Goal: Information Seeking & Learning: Learn about a topic

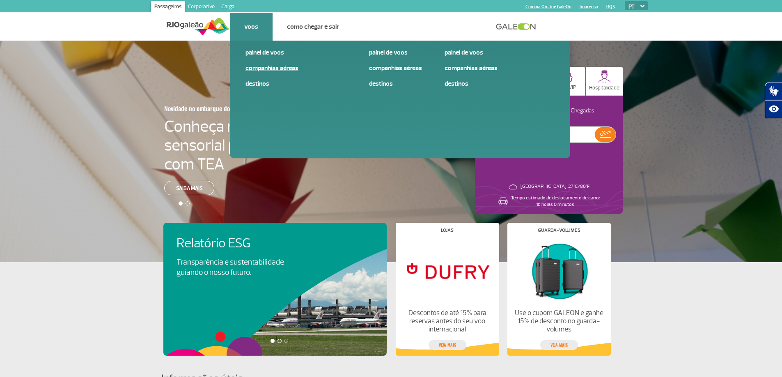
click at [263, 71] on link "Companhias Aéreas" at bounding box center [301, 68] width 110 height 9
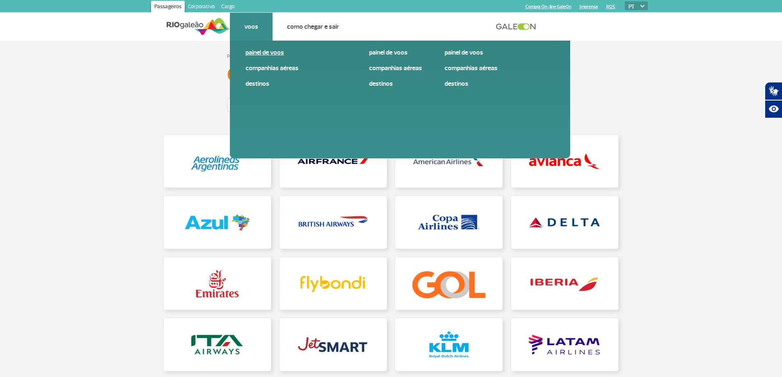
click at [264, 55] on link "Painel de voos" at bounding box center [301, 52] width 110 height 9
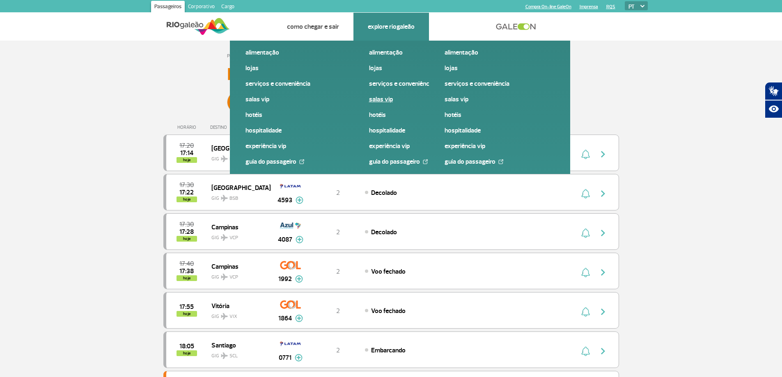
click at [391, 96] on link "Salas VIP" at bounding box center [424, 99] width 110 height 9
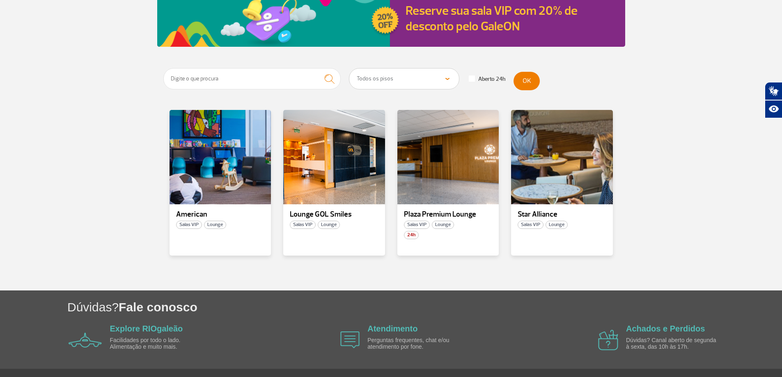
scroll to position [123, 0]
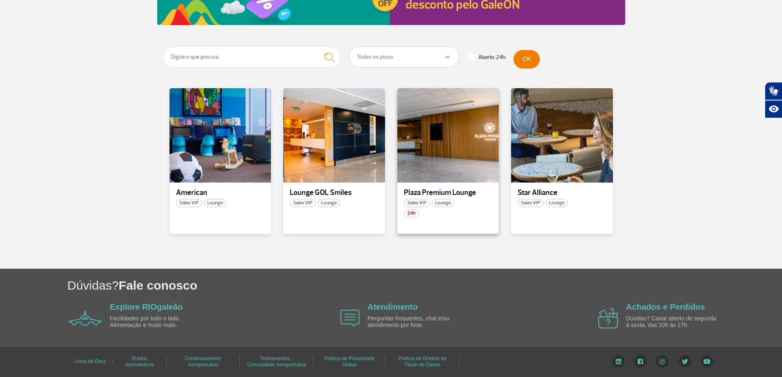
drag, startPoint x: 437, startPoint y: 160, endPoint x: 427, endPoint y: 189, distance: 31.1
click at [427, 191] on p "Plaza Premium Lounge" at bounding box center [448, 193] width 89 height 8
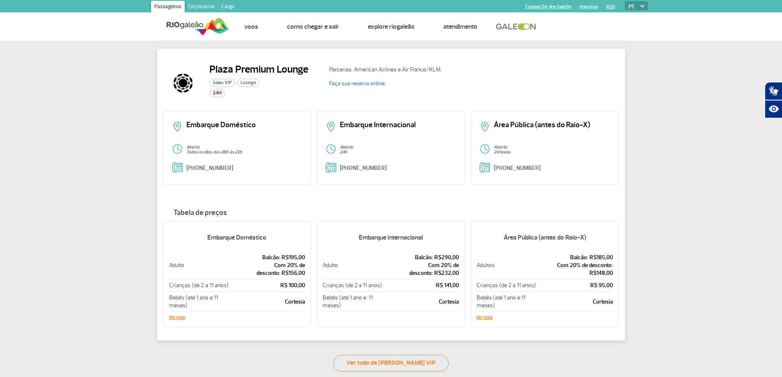
click at [682, 89] on div "Plaza Premium Lounge Salas VIP Lounge 24H Parcerias: American Airlines e Air Fr…" at bounding box center [391, 206] width 782 height 331
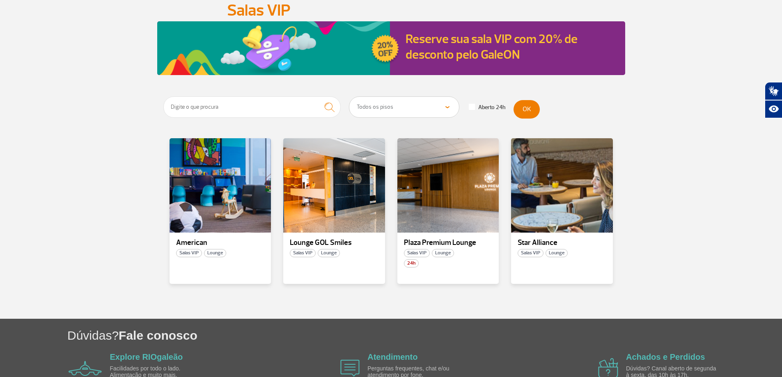
scroll to position [82, 0]
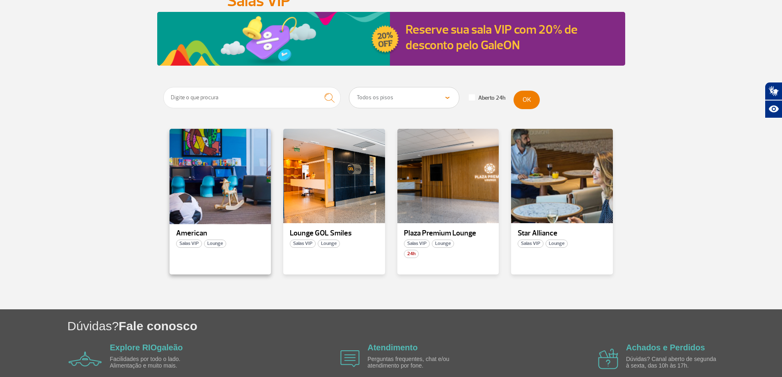
click at [194, 179] on div at bounding box center [220, 176] width 104 height 97
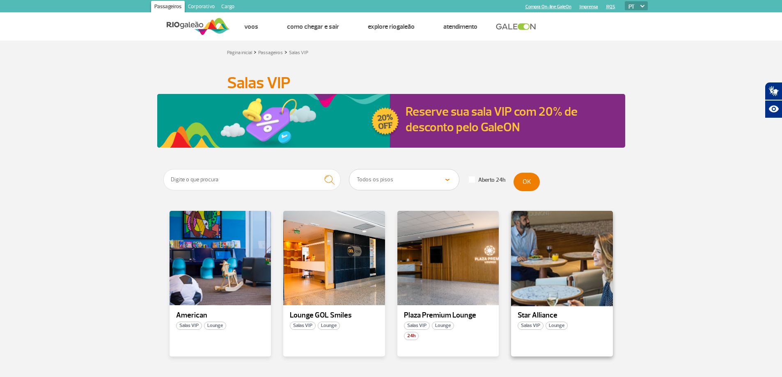
click at [572, 258] on div at bounding box center [563, 258] width 104 height 97
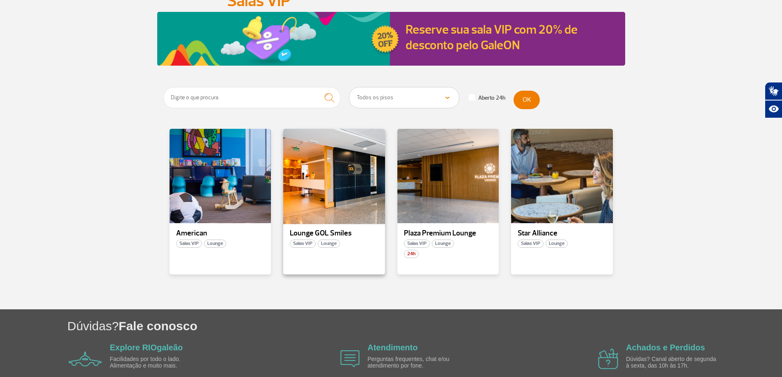
click at [329, 158] on div at bounding box center [335, 176] width 104 height 97
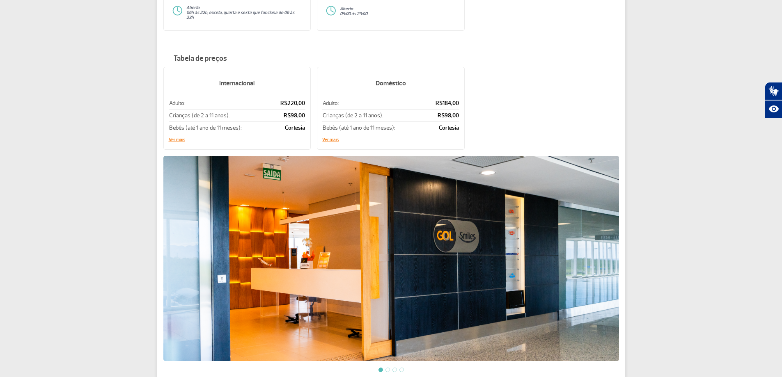
scroll to position [164, 0]
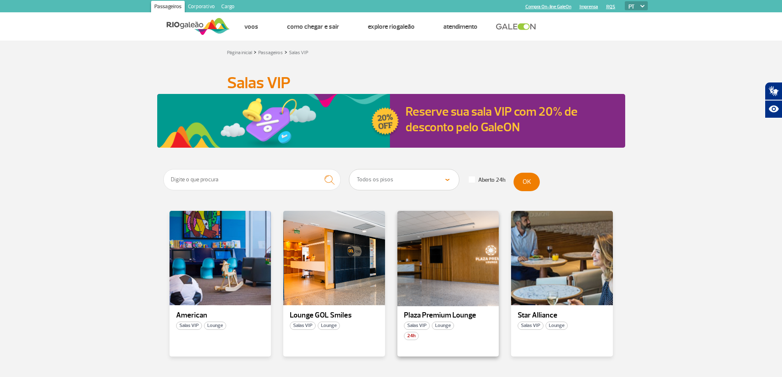
click at [430, 270] on div at bounding box center [448, 258] width 104 height 97
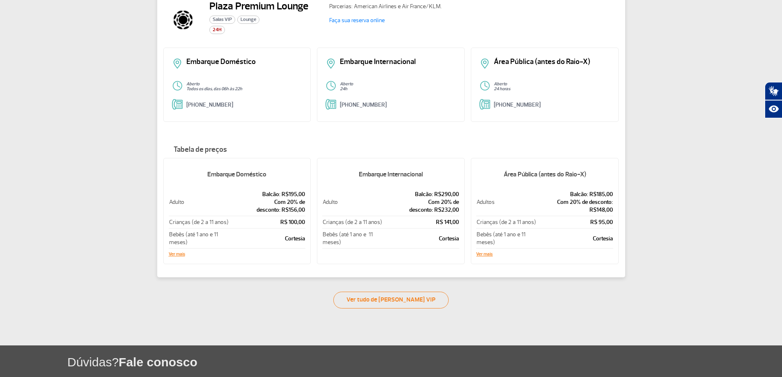
scroll to position [140, 0]
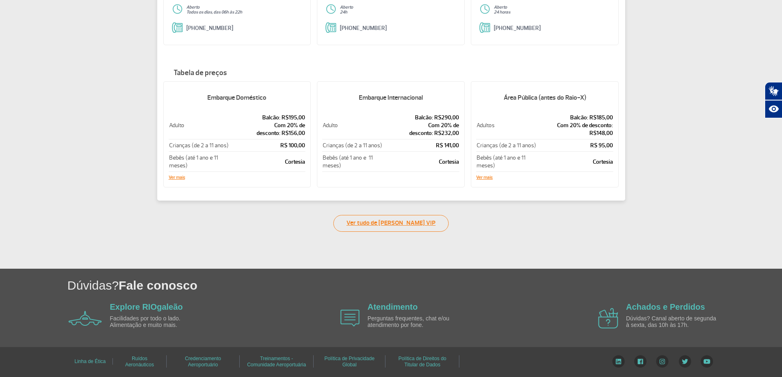
click at [404, 224] on link "Ver tudo de Salas VIP" at bounding box center [391, 223] width 115 height 17
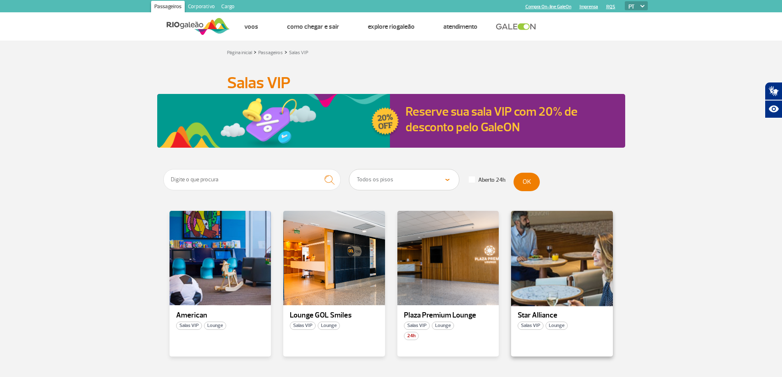
click at [532, 276] on div at bounding box center [563, 258] width 104 height 97
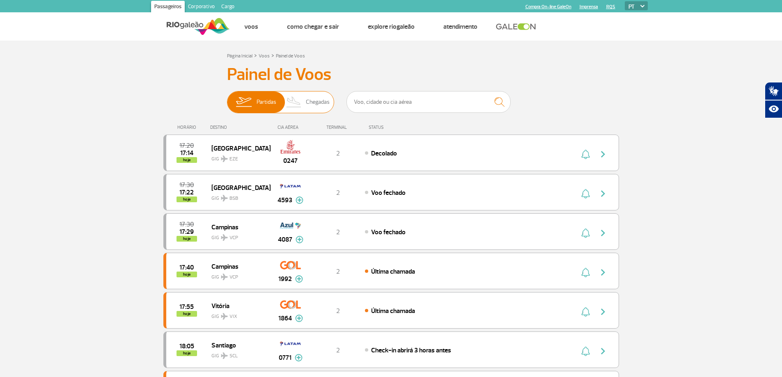
click at [325, 107] on span "Chegadas" at bounding box center [318, 102] width 24 height 21
click at [227, 98] on input "Partidas Chegadas" at bounding box center [227, 98] width 0 height 0
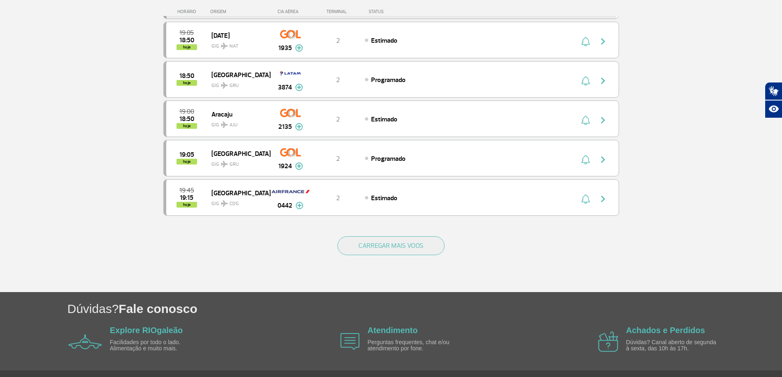
scroll to position [735, 0]
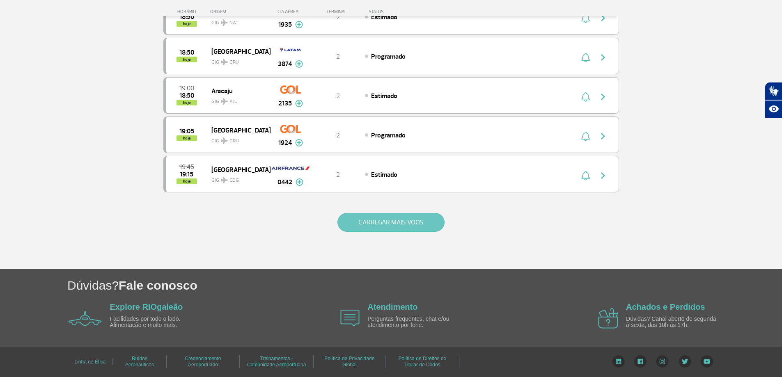
click at [404, 227] on button "CARREGAR MAIS VOOS" at bounding box center [391, 222] width 107 height 19
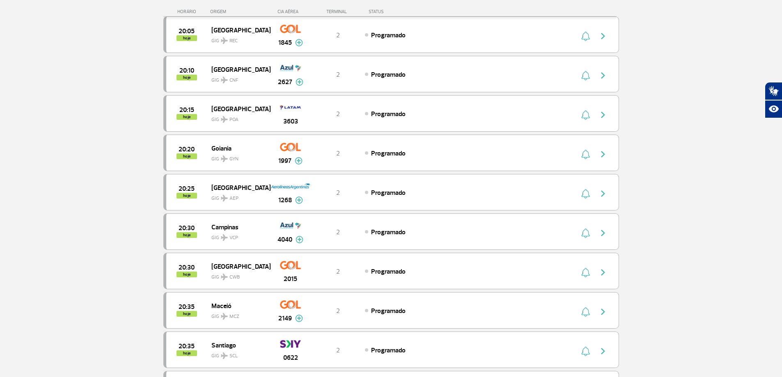
scroll to position [1524, 0]
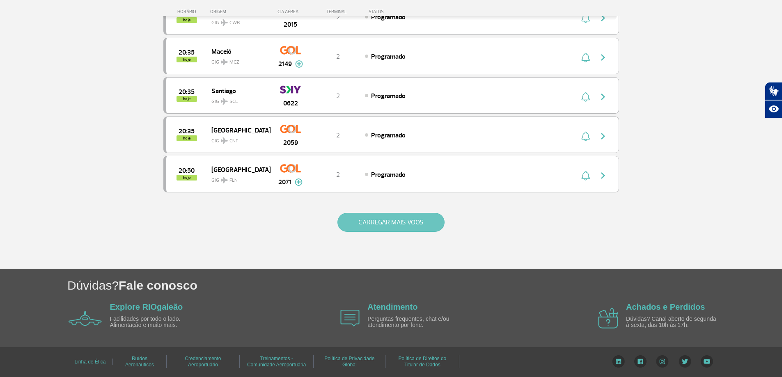
click at [404, 227] on button "CARREGAR MAIS VOOS" at bounding box center [391, 222] width 107 height 19
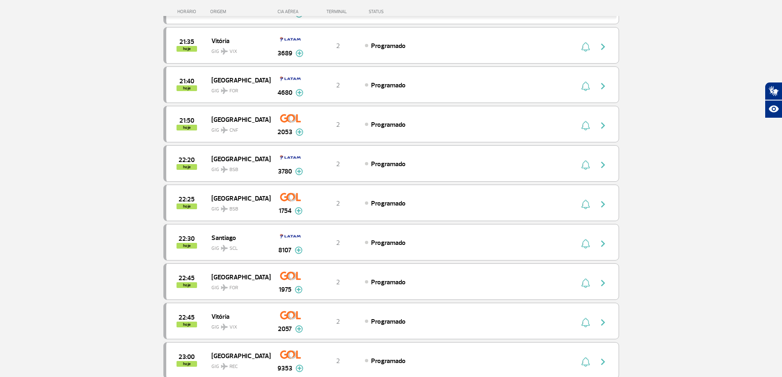
scroll to position [1976, 0]
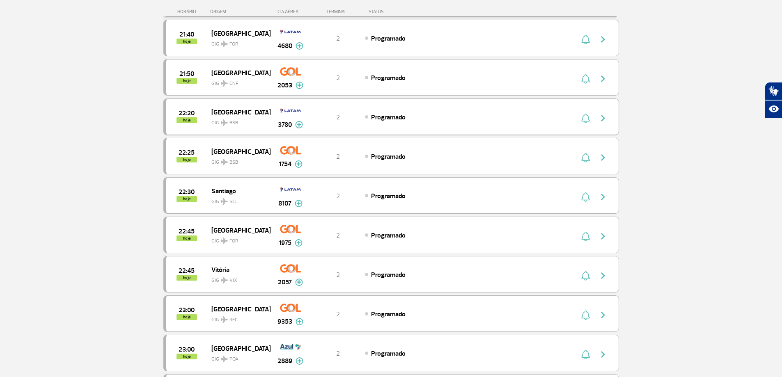
click at [391, 116] on span "Programado" at bounding box center [388, 117] width 35 height 8
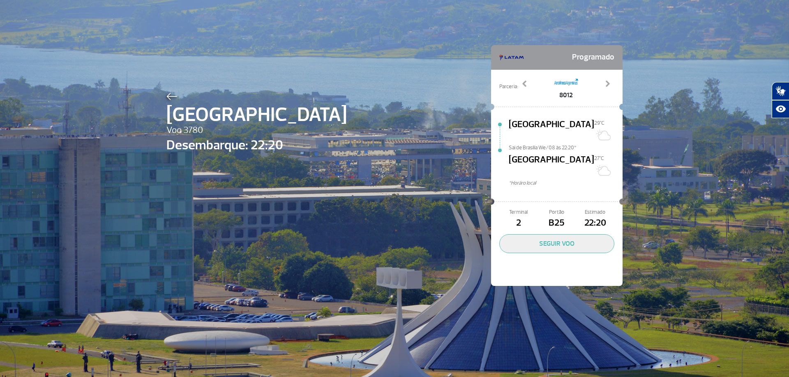
click at [168, 96] on img at bounding box center [171, 96] width 11 height 7
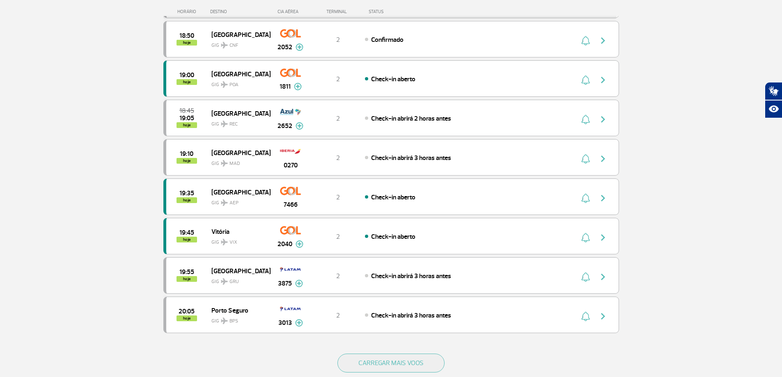
scroll to position [616, 0]
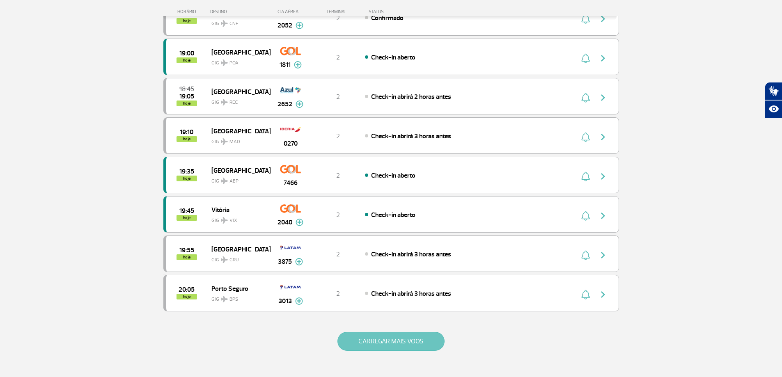
click at [377, 334] on button "CARREGAR MAIS VOOS" at bounding box center [391, 341] width 107 height 19
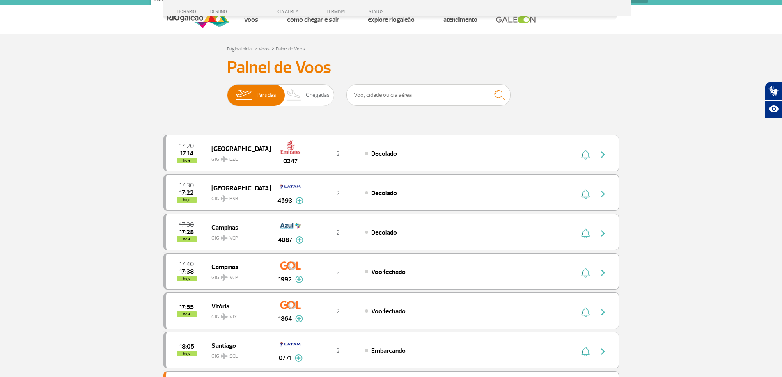
scroll to position [276, 0]
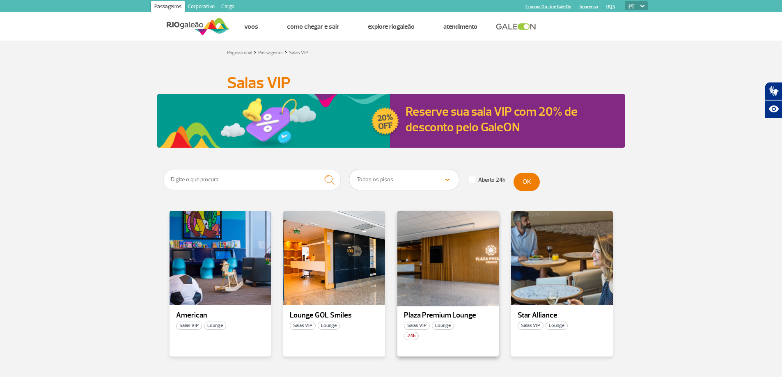
click at [434, 237] on div at bounding box center [448, 258] width 104 height 97
